Goal: Transaction & Acquisition: Obtain resource

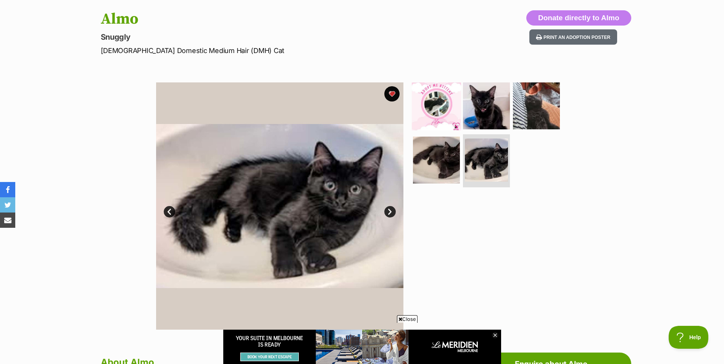
click at [429, 105] on img at bounding box center [436, 105] width 49 height 49
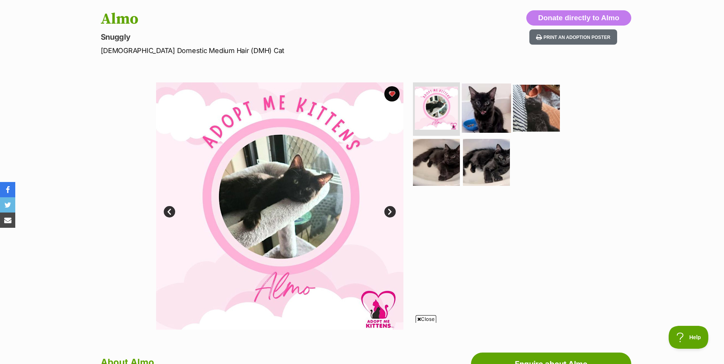
click at [498, 103] on img at bounding box center [486, 108] width 49 height 49
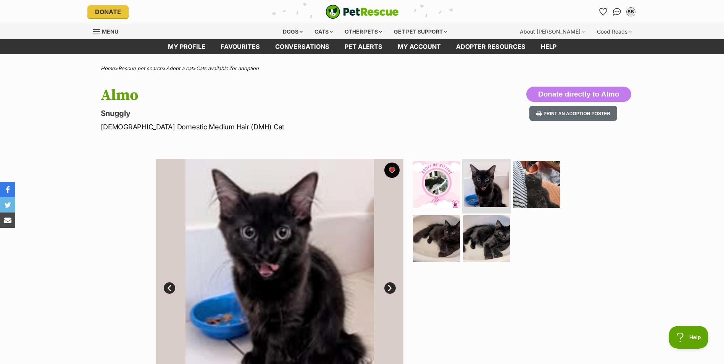
click at [506, 194] on img at bounding box center [486, 184] width 45 height 45
click at [481, 178] on img at bounding box center [486, 184] width 45 height 45
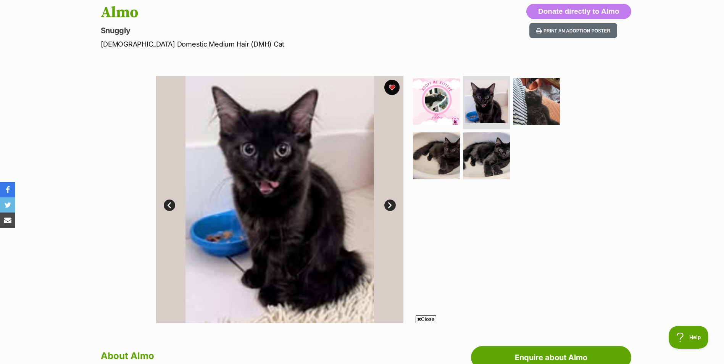
scroll to position [115, 0]
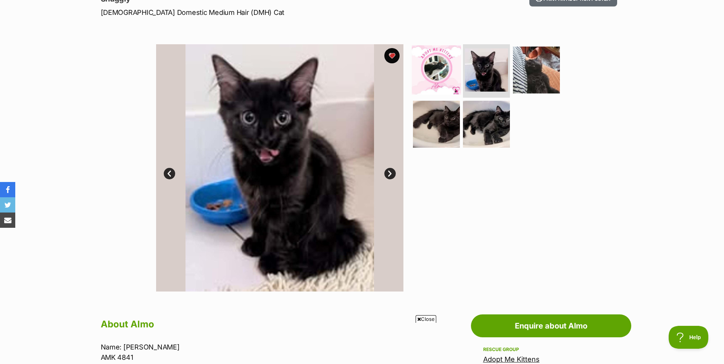
click at [437, 76] on img at bounding box center [436, 69] width 49 height 49
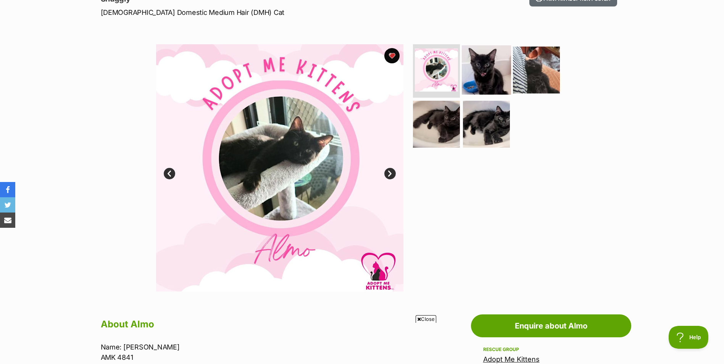
click at [487, 69] on img at bounding box center [486, 69] width 49 height 49
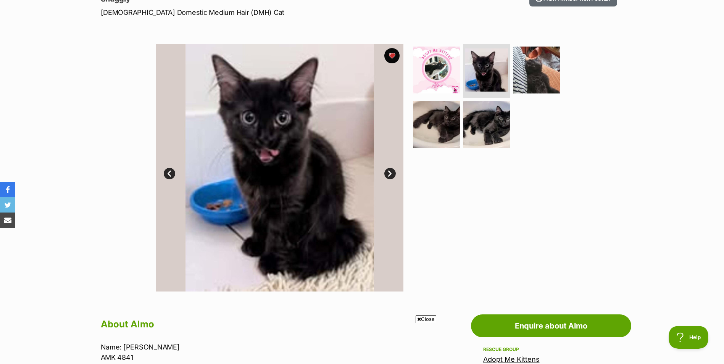
drag, startPoint x: 581, startPoint y: 79, endPoint x: 576, endPoint y: 75, distance: 6.3
click at [581, 78] on div "Available 2 of 5 images 2 of 5 images 2 of 5 images 2 of 5 images 2 of 5 images…" at bounding box center [362, 162] width 724 height 259
click at [546, 74] on img at bounding box center [536, 69] width 49 height 49
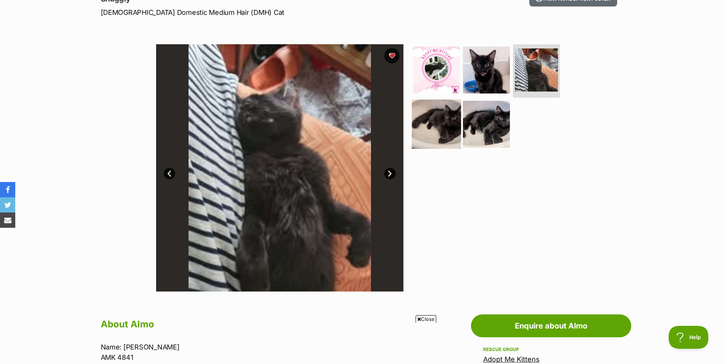
click at [424, 126] on img at bounding box center [436, 123] width 49 height 49
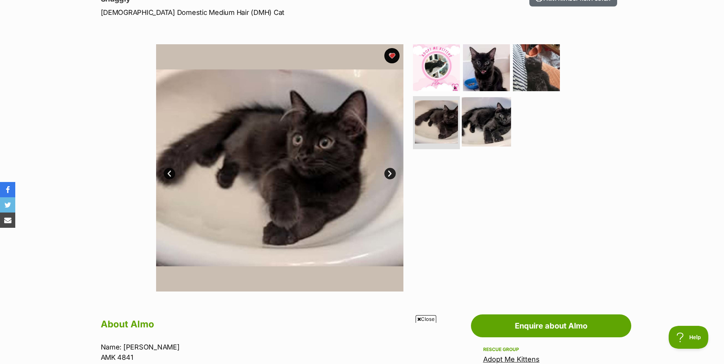
click at [488, 121] on img at bounding box center [486, 121] width 49 height 49
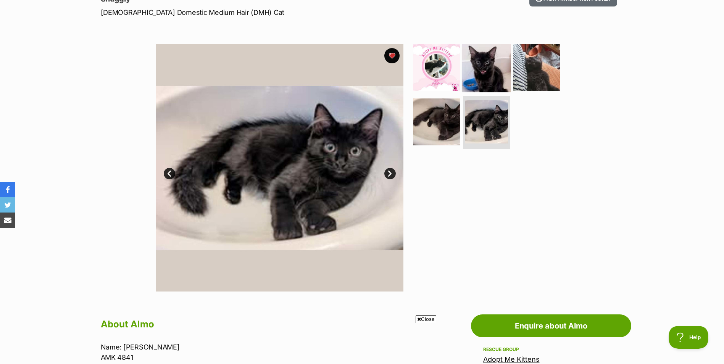
click at [483, 61] on img at bounding box center [486, 67] width 49 height 49
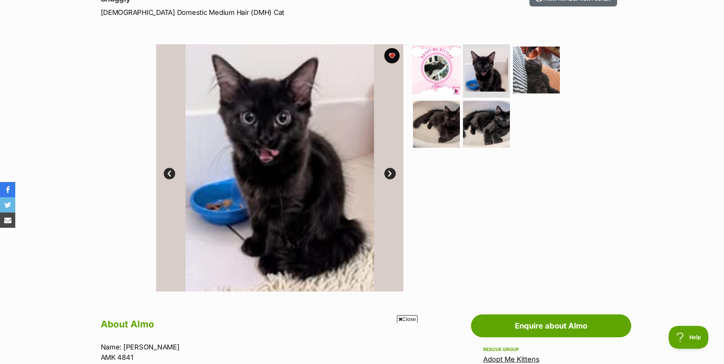
click at [444, 71] on img at bounding box center [436, 69] width 49 height 49
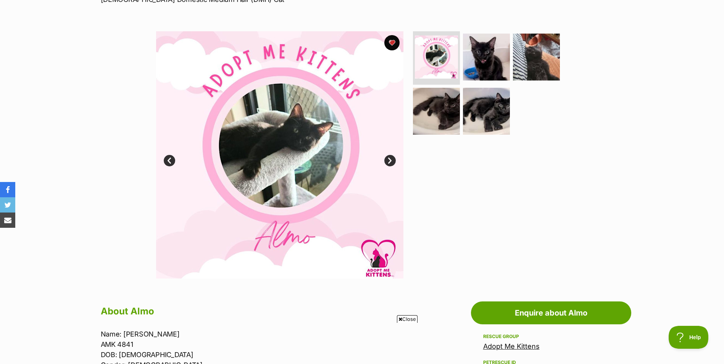
scroll to position [76, 0]
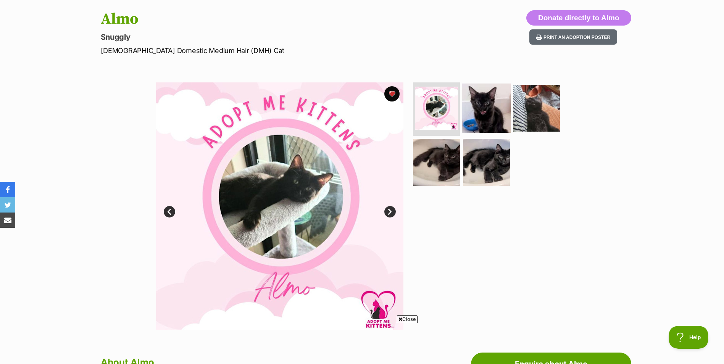
click at [503, 105] on img at bounding box center [486, 108] width 49 height 49
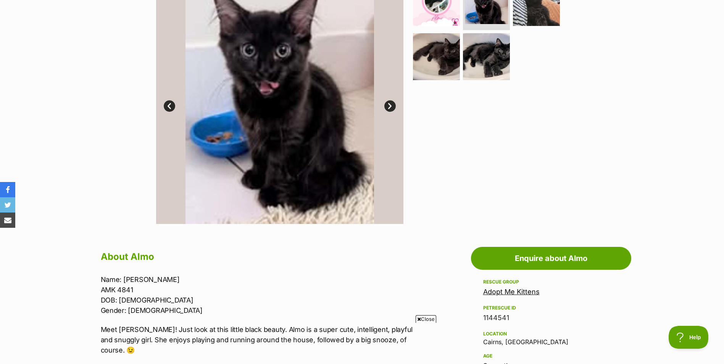
scroll to position [153, 0]
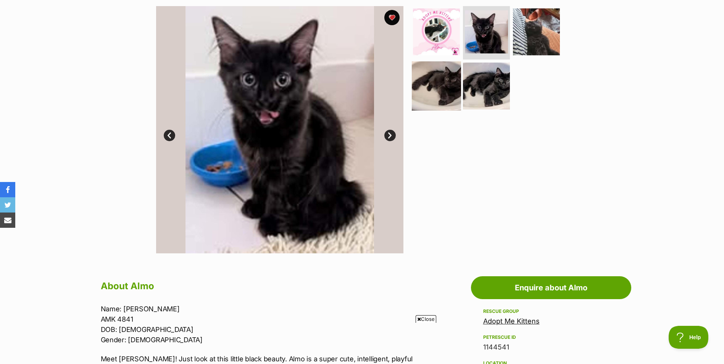
click at [434, 75] on img at bounding box center [436, 85] width 49 height 49
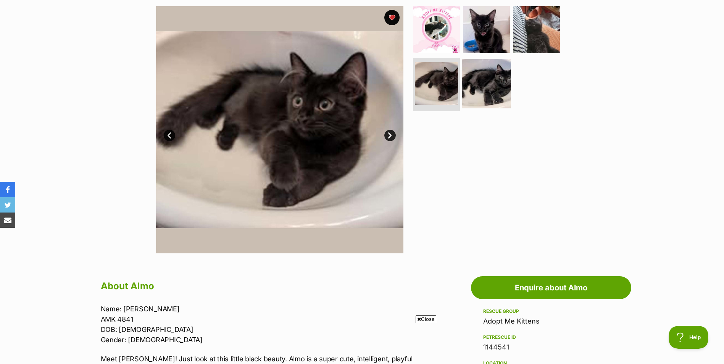
click at [481, 88] on img at bounding box center [486, 83] width 49 height 49
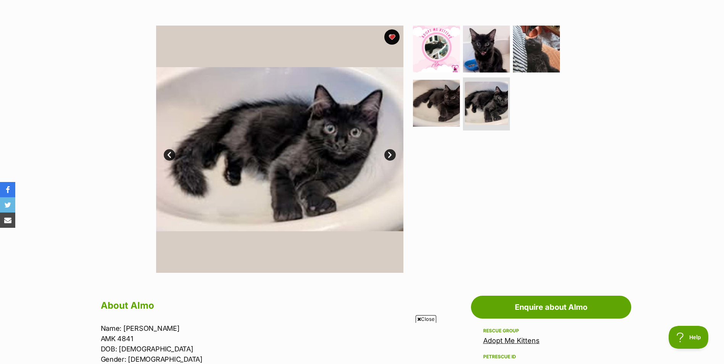
scroll to position [115, 0]
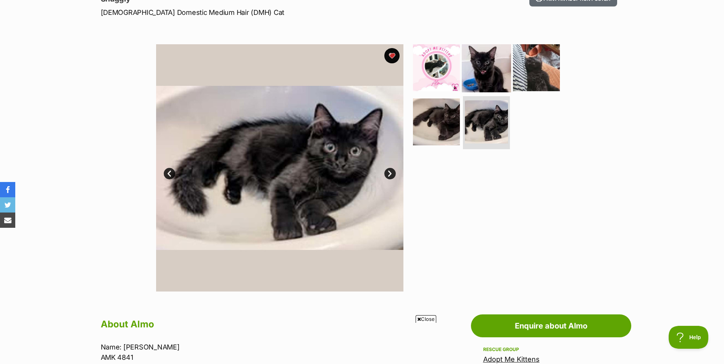
click at [490, 58] on img at bounding box center [486, 67] width 49 height 49
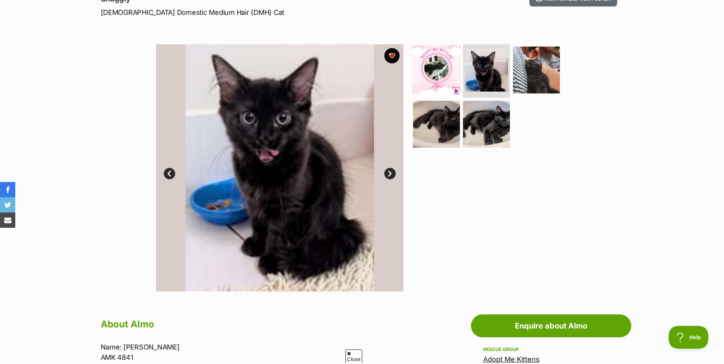
click at [450, 65] on img at bounding box center [436, 69] width 49 height 49
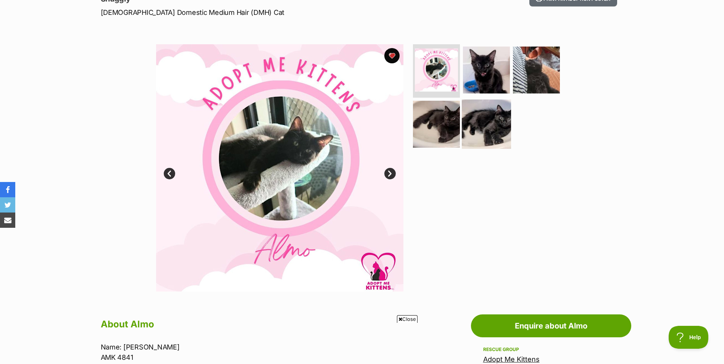
click at [490, 100] on img at bounding box center [486, 123] width 49 height 49
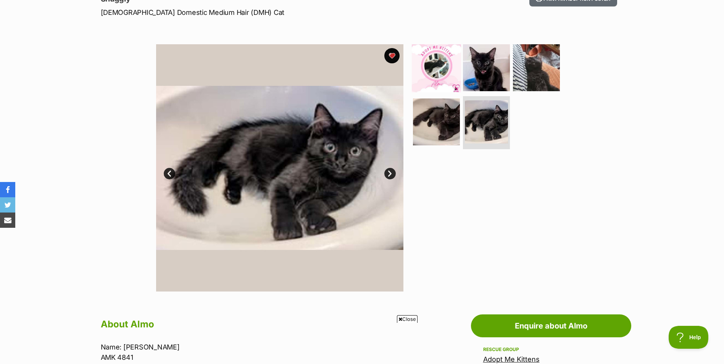
click at [443, 69] on img at bounding box center [436, 67] width 49 height 49
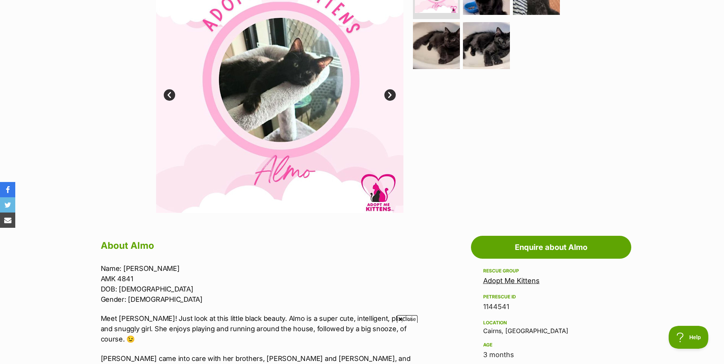
scroll to position [229, 0]
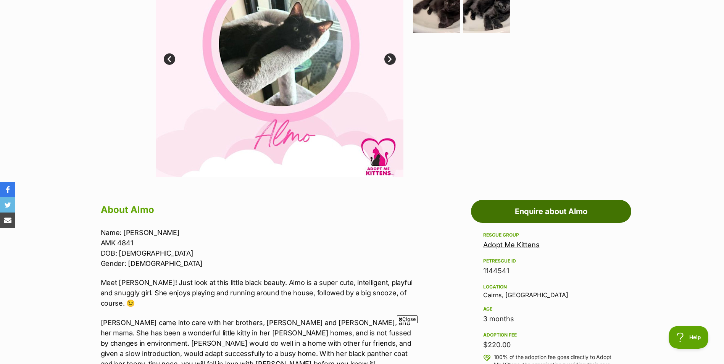
click at [517, 211] on link "Enquire about Almo" at bounding box center [551, 211] width 160 height 23
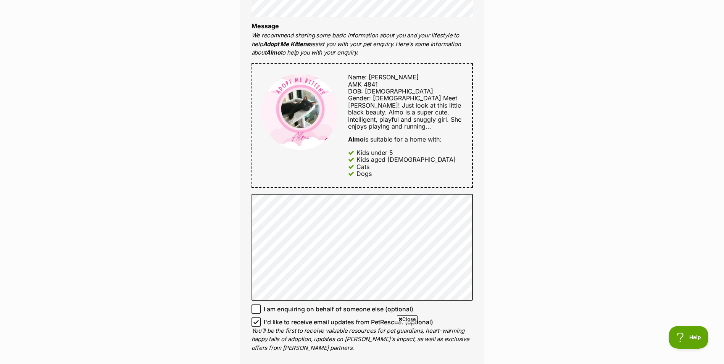
scroll to position [382, 0]
